Goal: Use online tool/utility: Utilize a website feature to perform a specific function

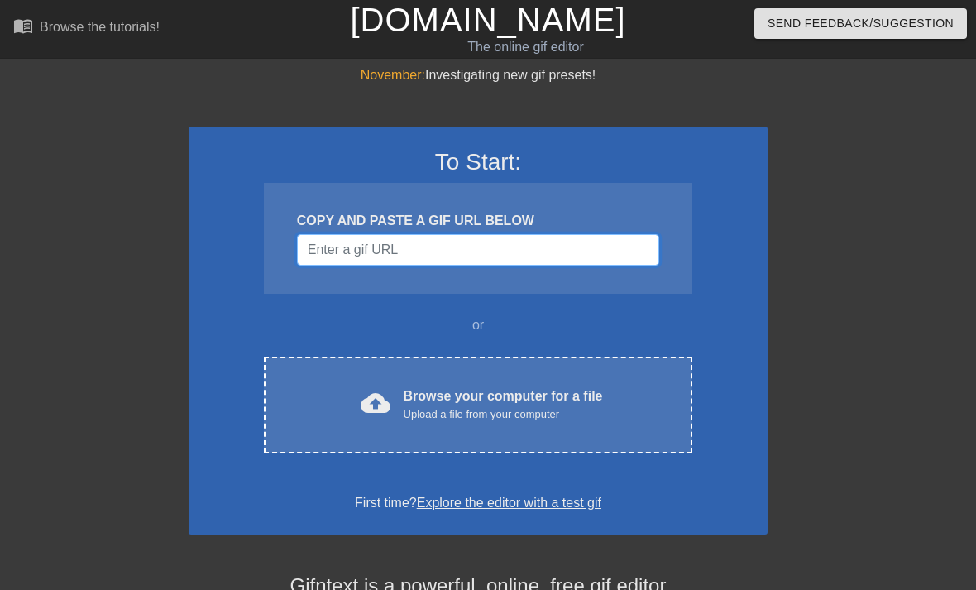
click at [328, 237] on input "Username" at bounding box center [478, 249] width 362 height 31
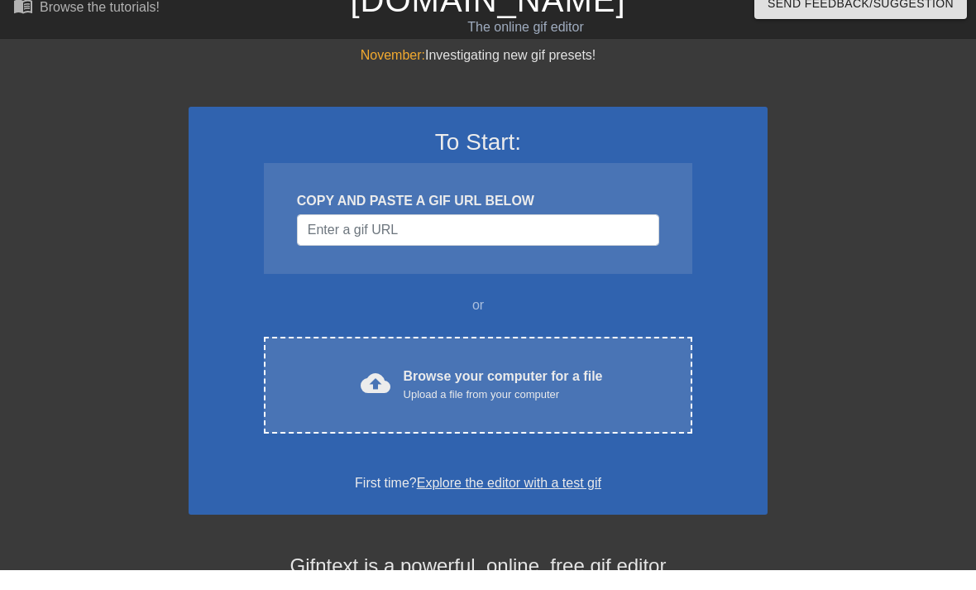
scroll to position [20, 0]
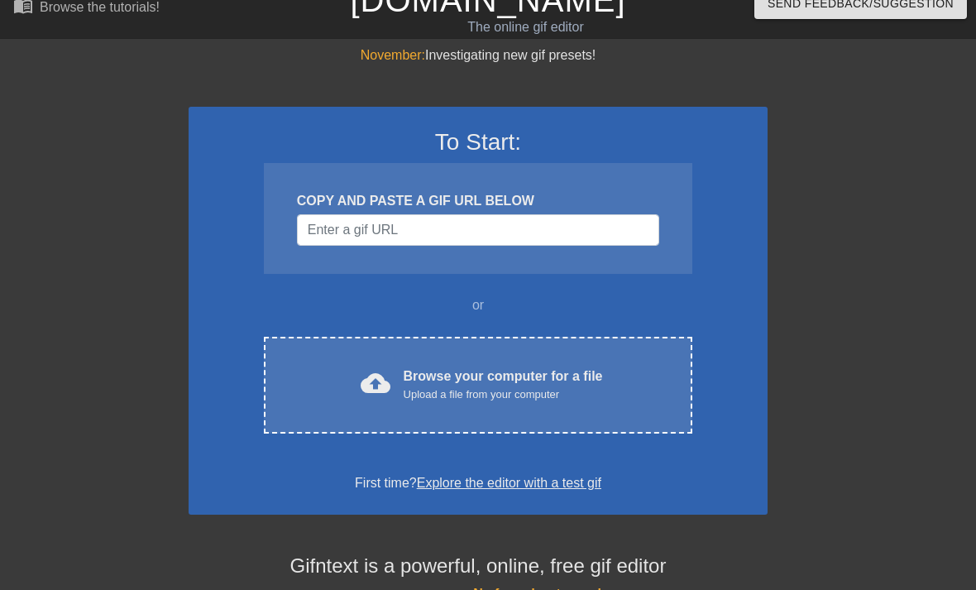
click at [343, 373] on div "cloud_upload Browse your computer for a file Upload a file from your computer" at bounding box center [478, 384] width 359 height 37
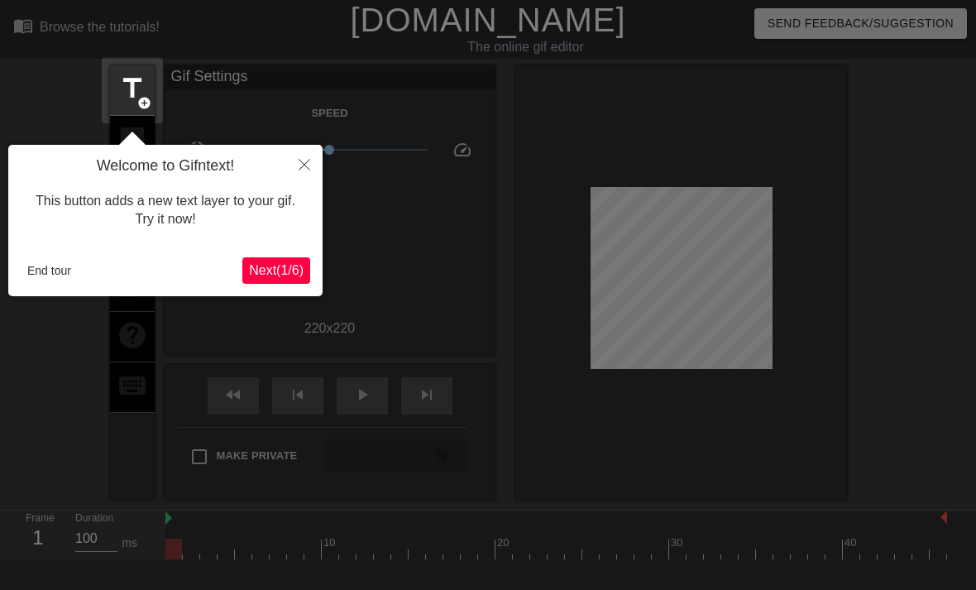
scroll to position [41, 0]
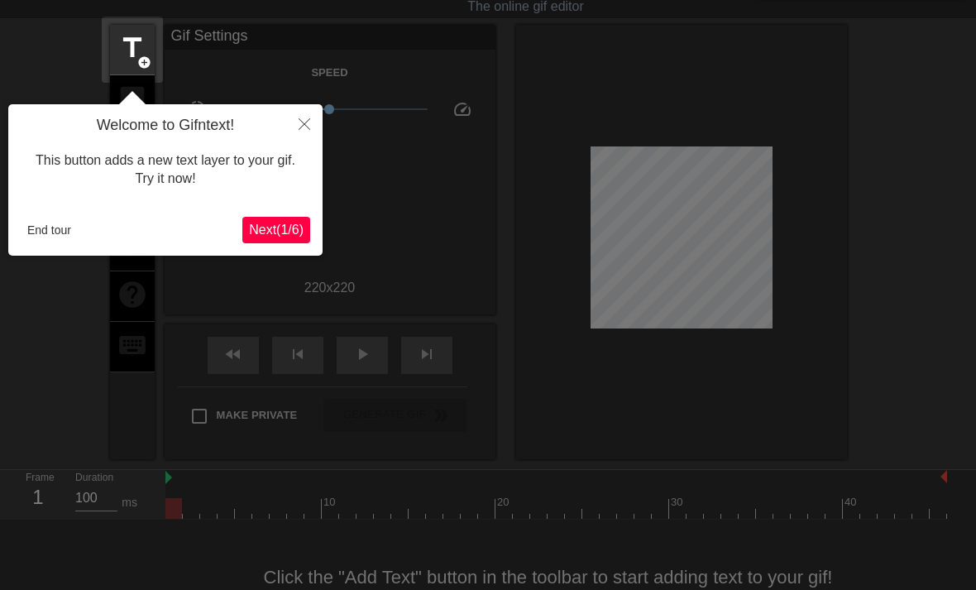
click at [309, 120] on icon "Close" at bounding box center [305, 124] width 12 height 12
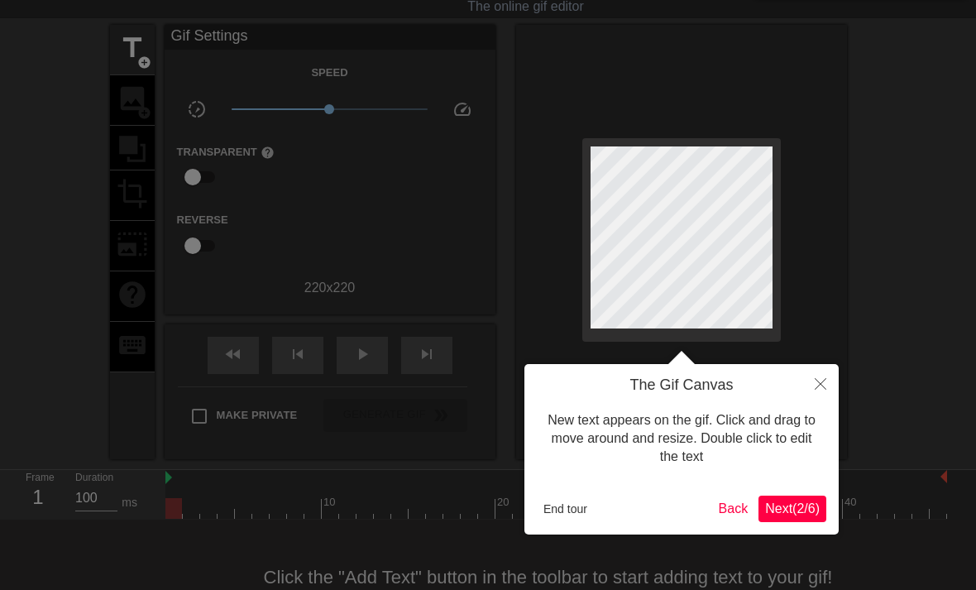
scroll to position [10, 0]
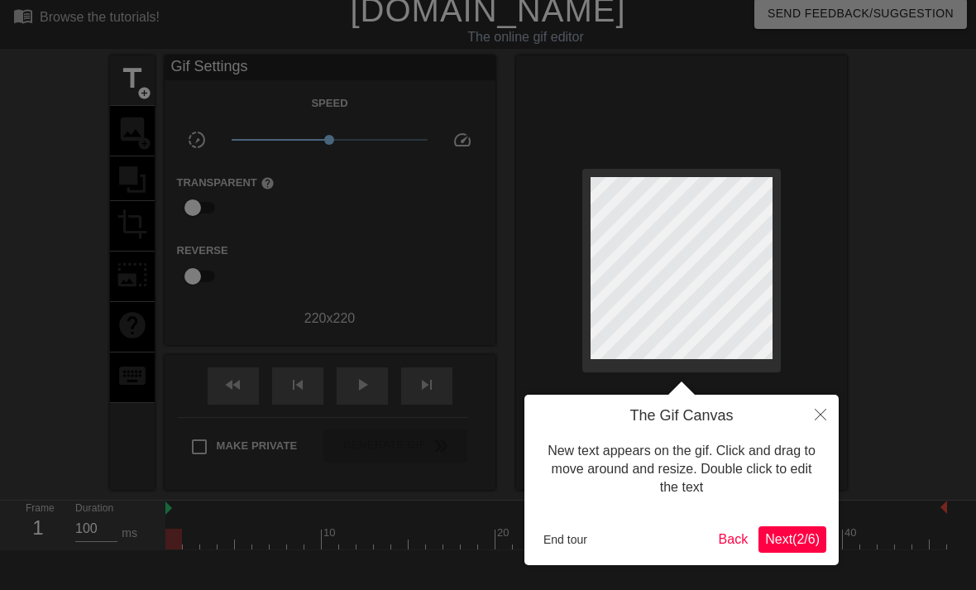
click at [821, 412] on icon "Close" at bounding box center [821, 415] width 12 height 12
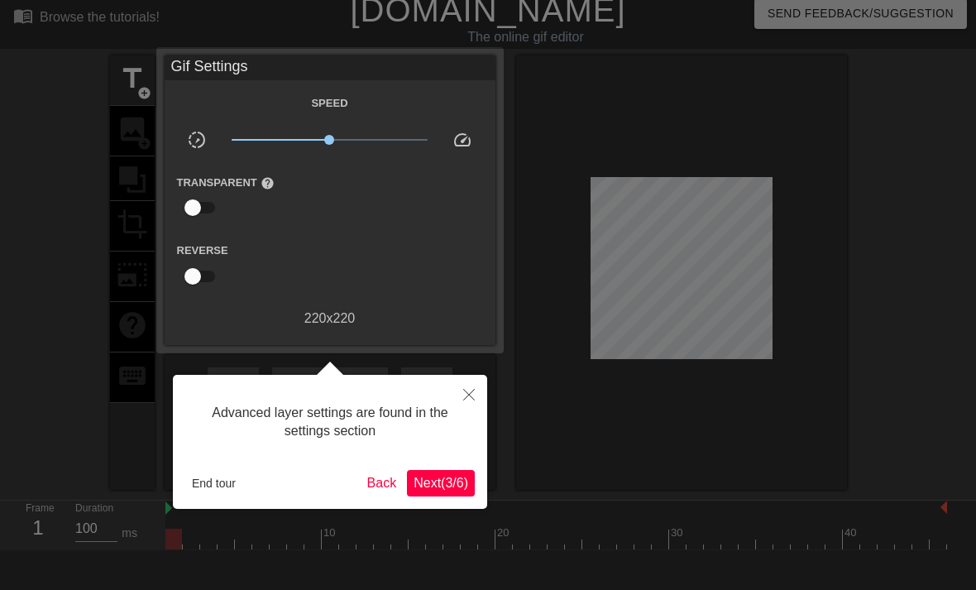
scroll to position [41, 0]
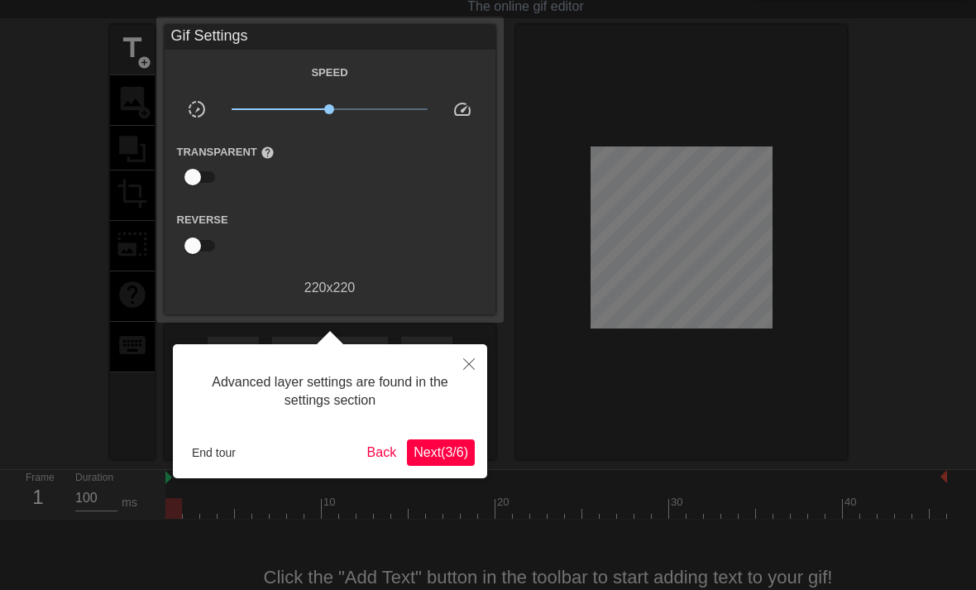
click at [462, 358] on button "Close" at bounding box center [469, 363] width 36 height 38
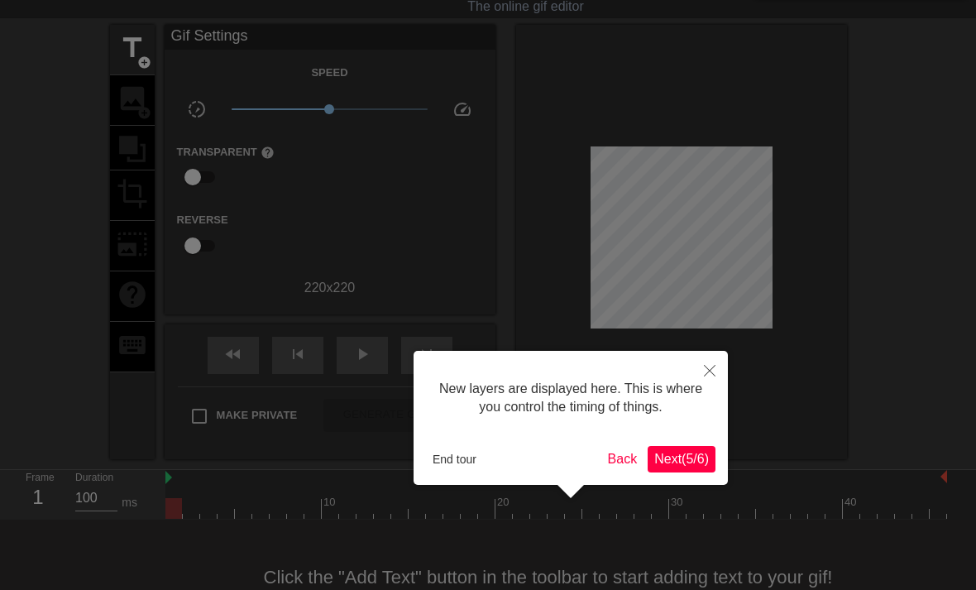
scroll to position [14, 0]
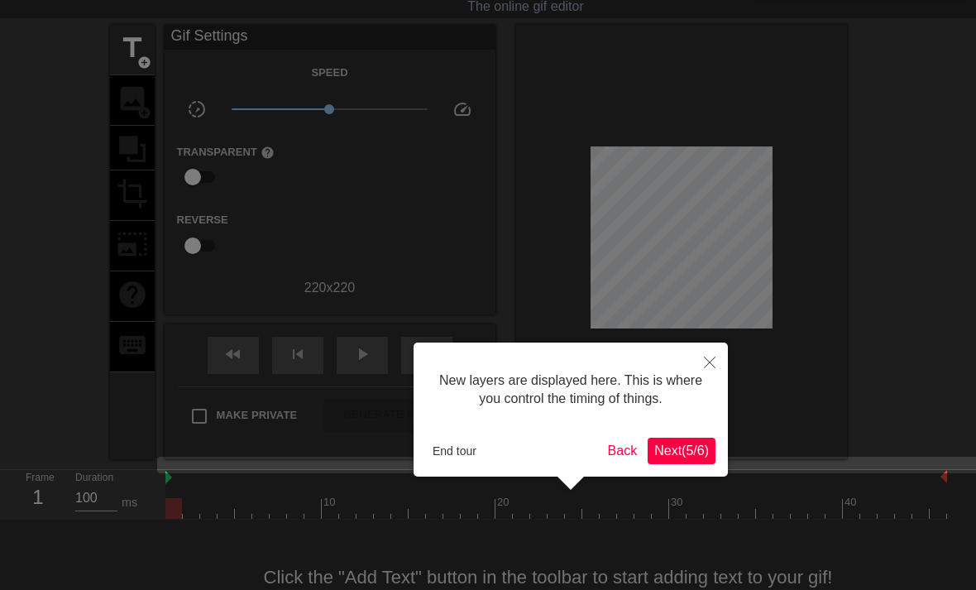
click at [715, 361] on button "Close" at bounding box center [709, 361] width 36 height 38
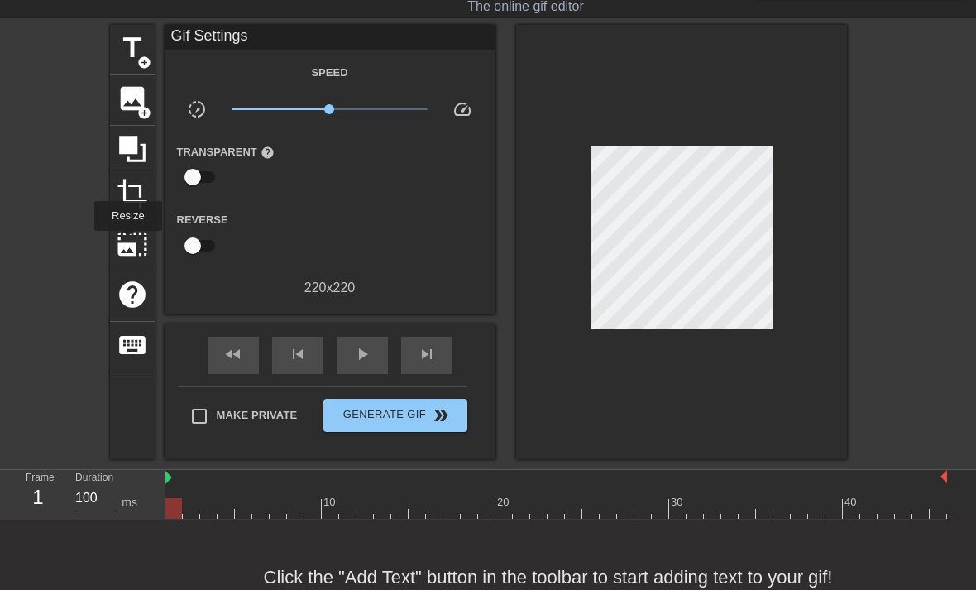
click at [128, 242] on span "photo_size_select_large" at bounding box center [132, 243] width 31 height 31
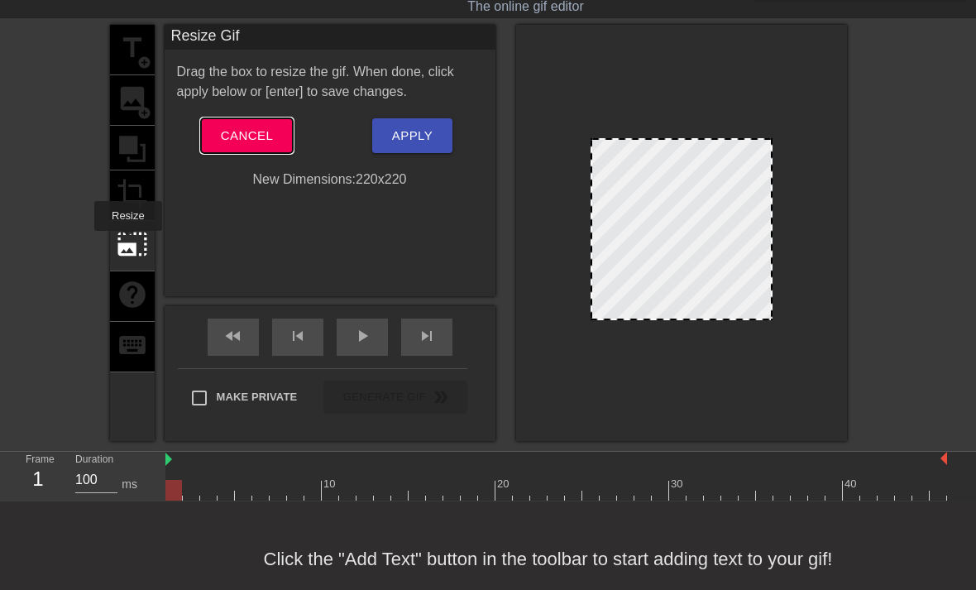
click at [237, 138] on span "Cancel" at bounding box center [247, 136] width 52 height 22
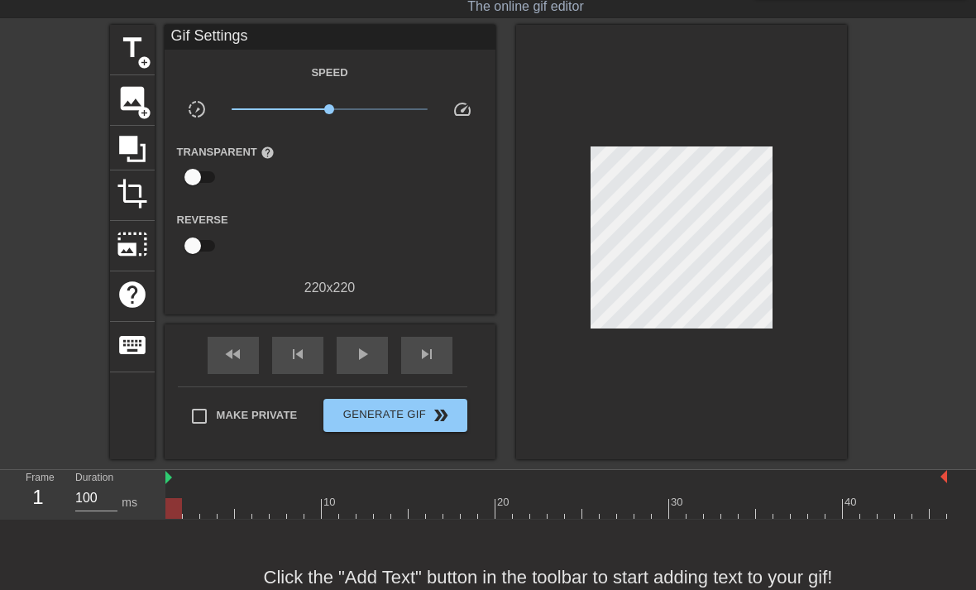
click at [133, 51] on span "title" at bounding box center [132, 47] width 31 height 31
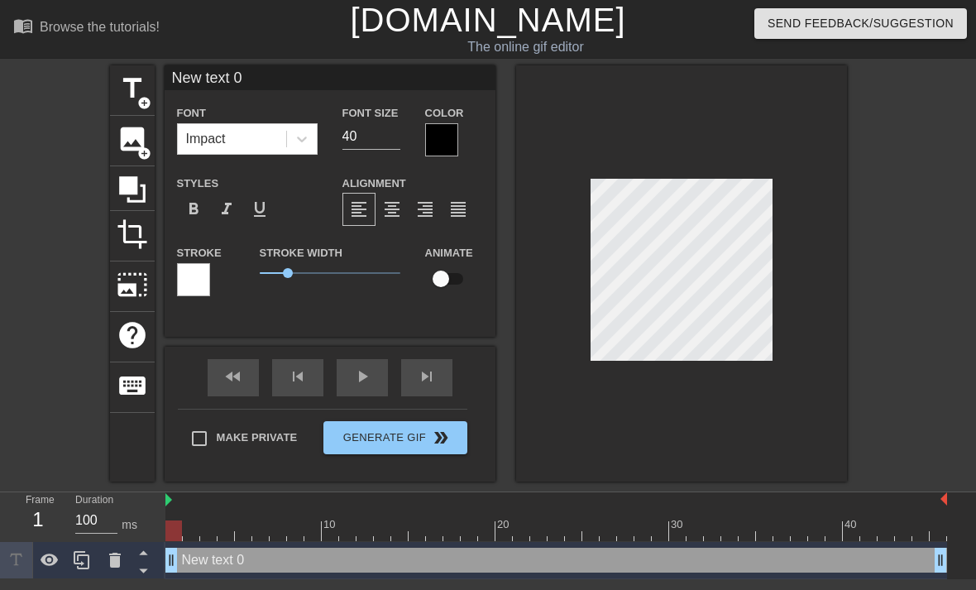
scroll to position [0, 0]
click at [447, 266] on input "checkbox" at bounding box center [441, 278] width 94 height 31
click at [441, 265] on input "checkbox" at bounding box center [456, 278] width 94 height 31
checkbox input "false"
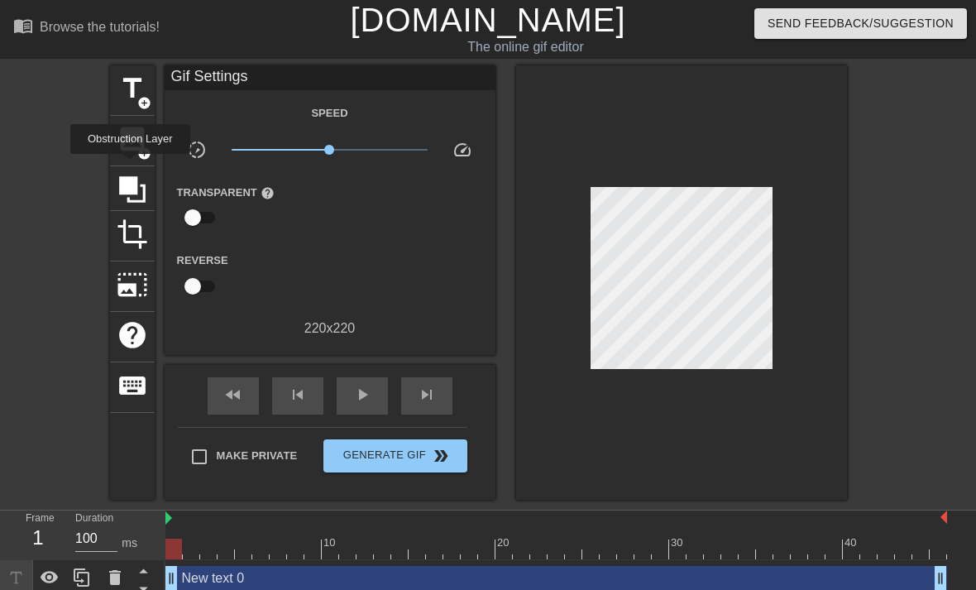
click at [132, 166] on div at bounding box center [132, 188] width 45 height 45
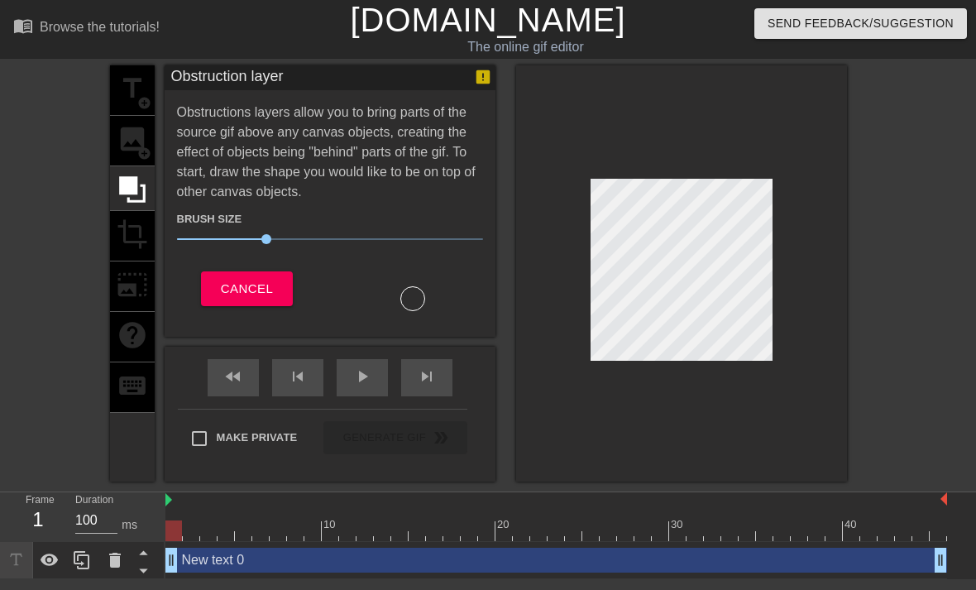
click at [141, 95] on div "title add_circle image add_circle crop photo_size_select_large help keyboard" at bounding box center [132, 273] width 45 height 416
click at [53, 132] on div "title add_circle image add_circle crop photo_size_select_large help keyboard Ob…" at bounding box center [488, 273] width 976 height 416
